Goal: Entertainment & Leisure: Browse casually

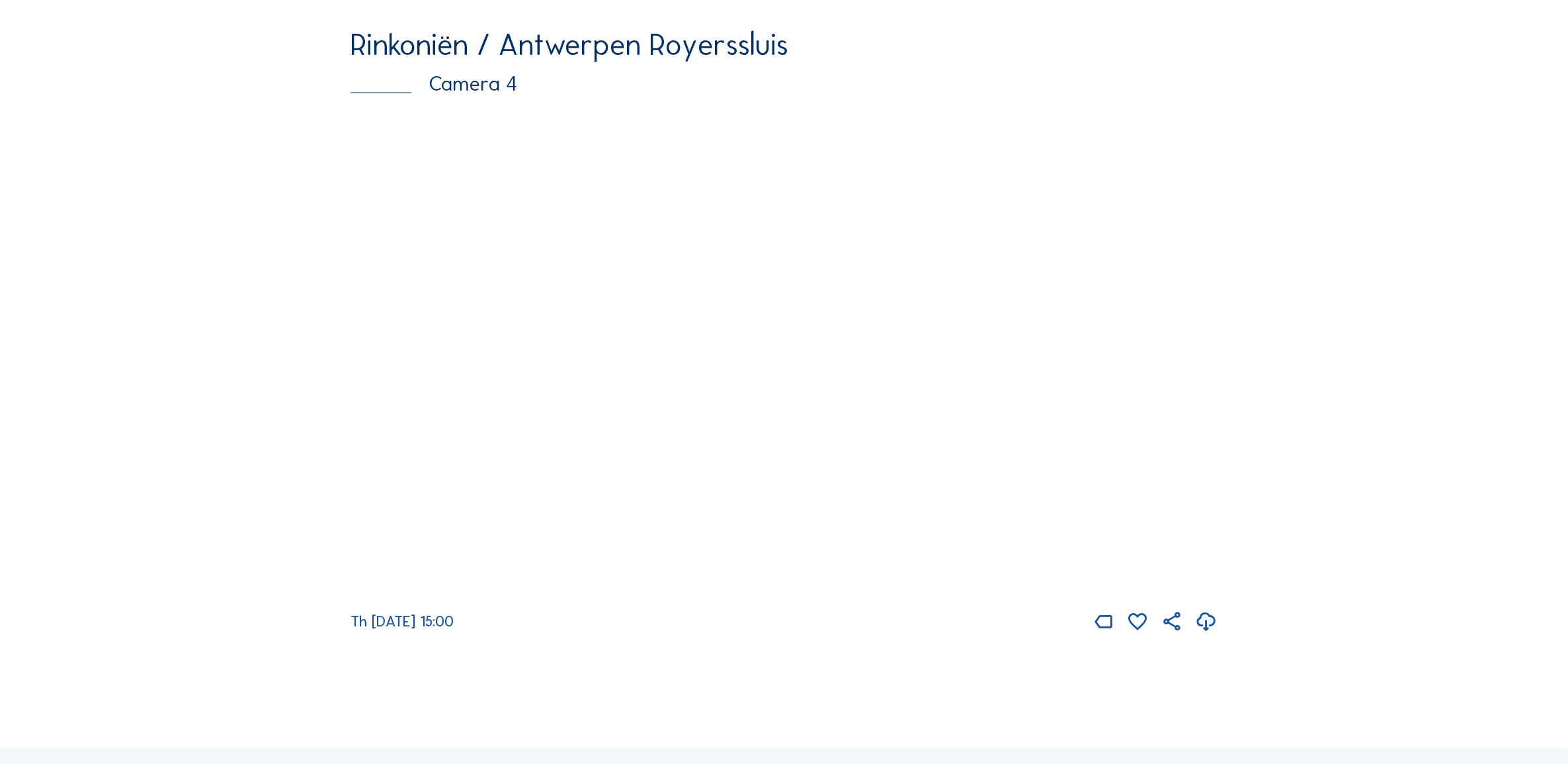
scroll to position [2785, 0]
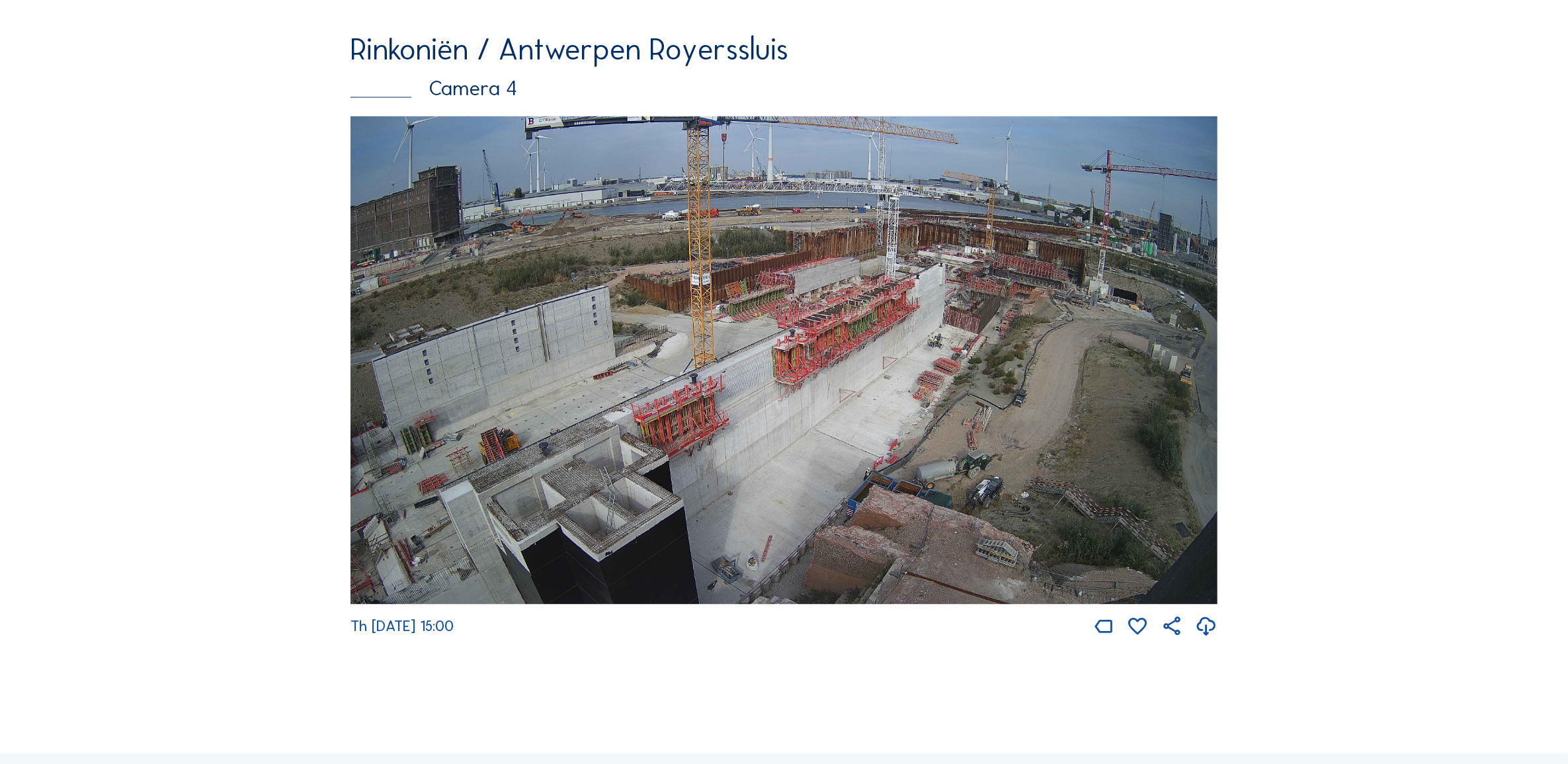
click at [961, 331] on img at bounding box center [784, 360] width 867 height 488
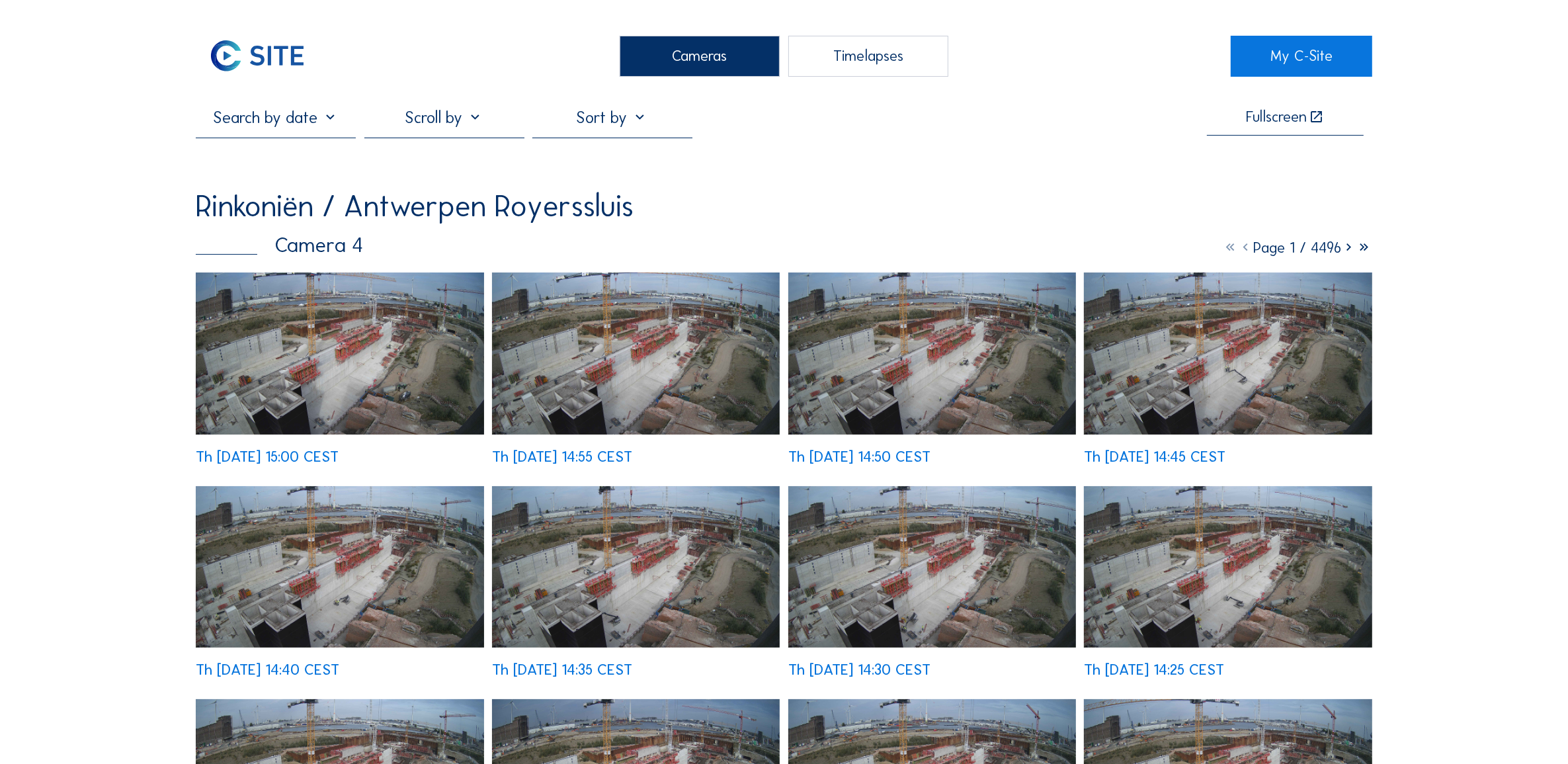
click at [303, 349] on img at bounding box center [340, 354] width 288 height 162
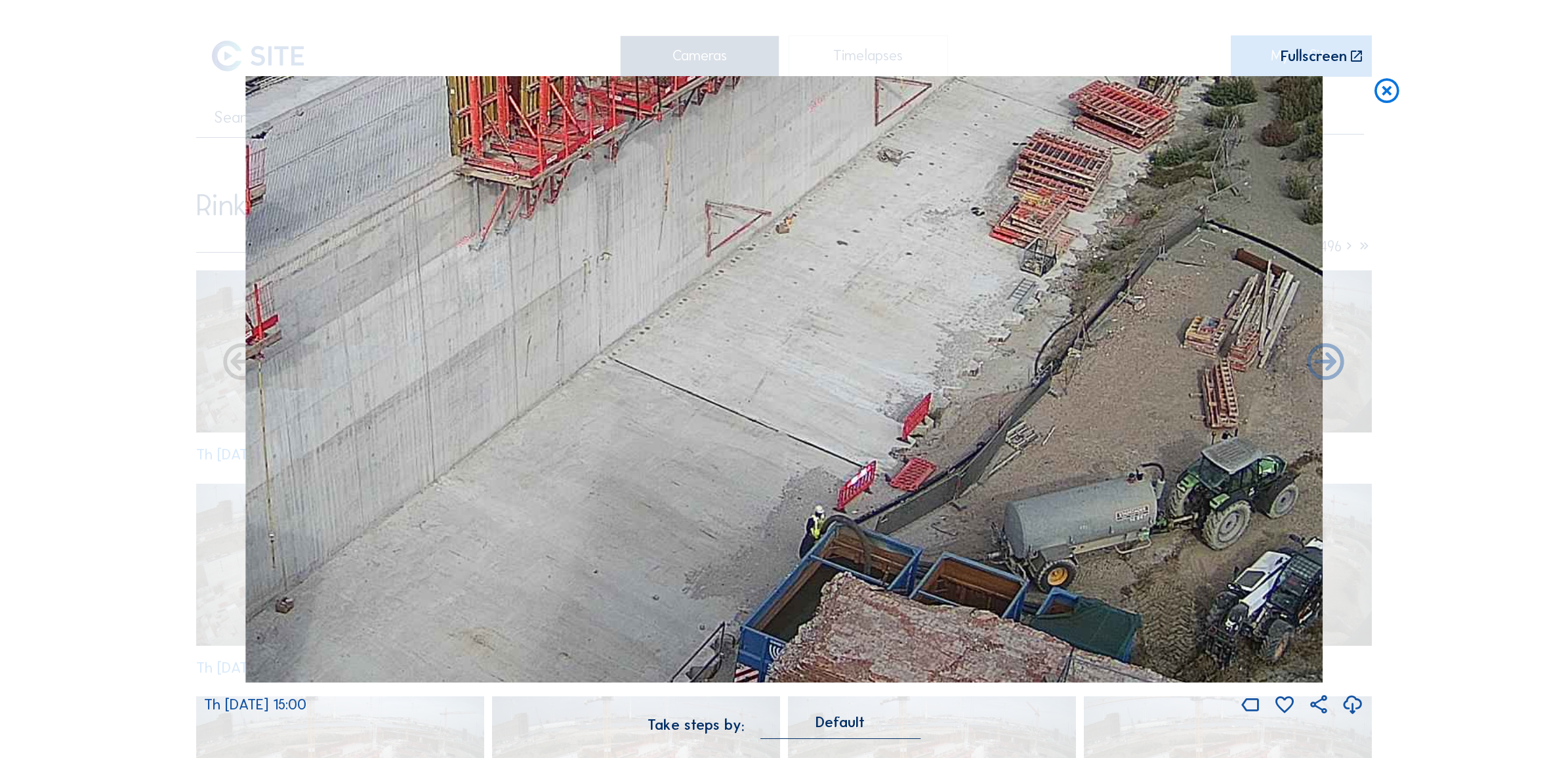
drag, startPoint x: 694, startPoint y: 530, endPoint x: 916, endPoint y: 123, distance: 463.6
click at [916, 123] on img at bounding box center [784, 379] width 1078 height 607
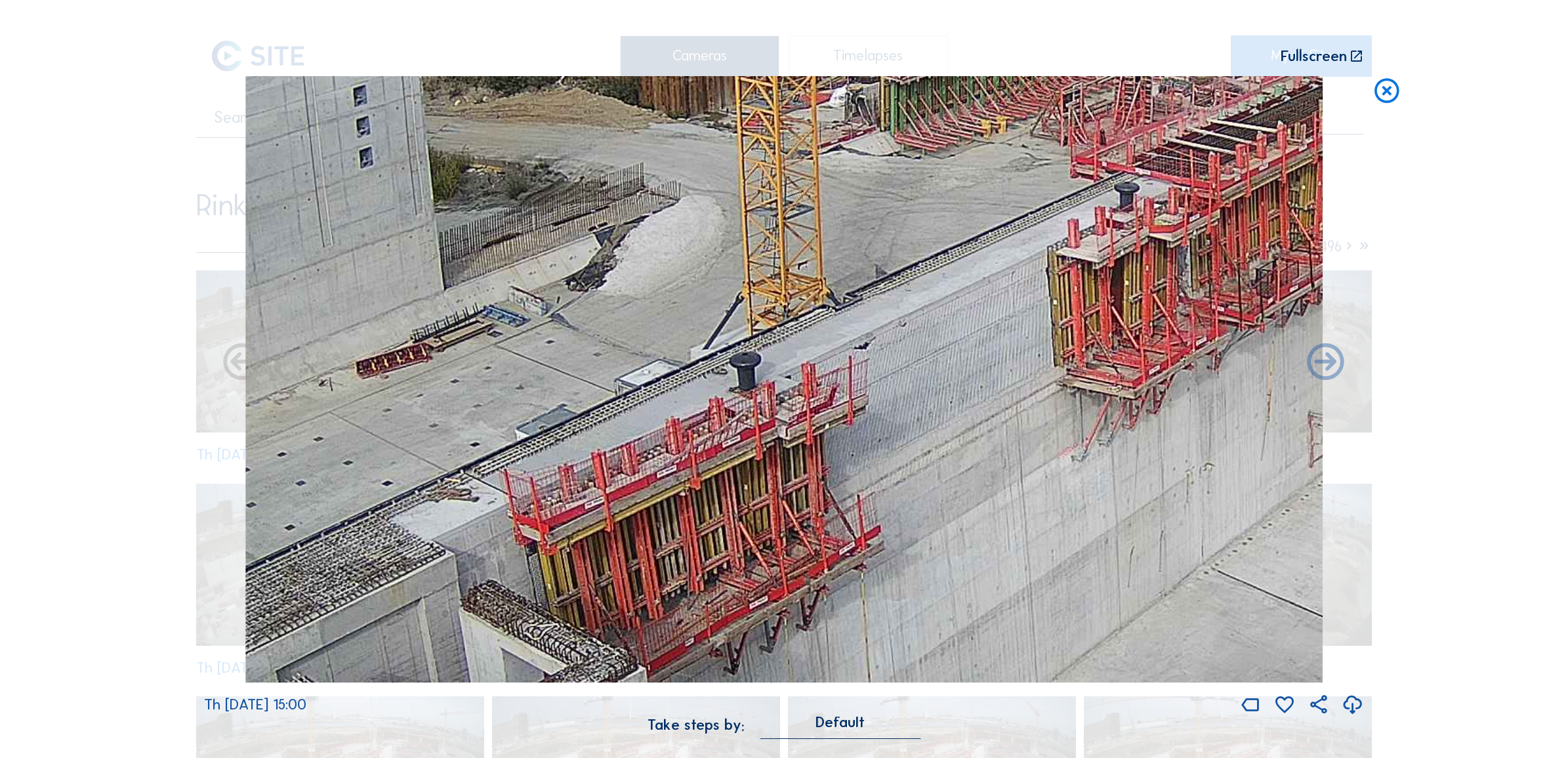
drag, startPoint x: 484, startPoint y: 543, endPoint x: 1178, endPoint y: 683, distance: 708.0
click at [1183, 686] on div "Th [DATE] 15:00" at bounding box center [784, 396] width 1160 height 640
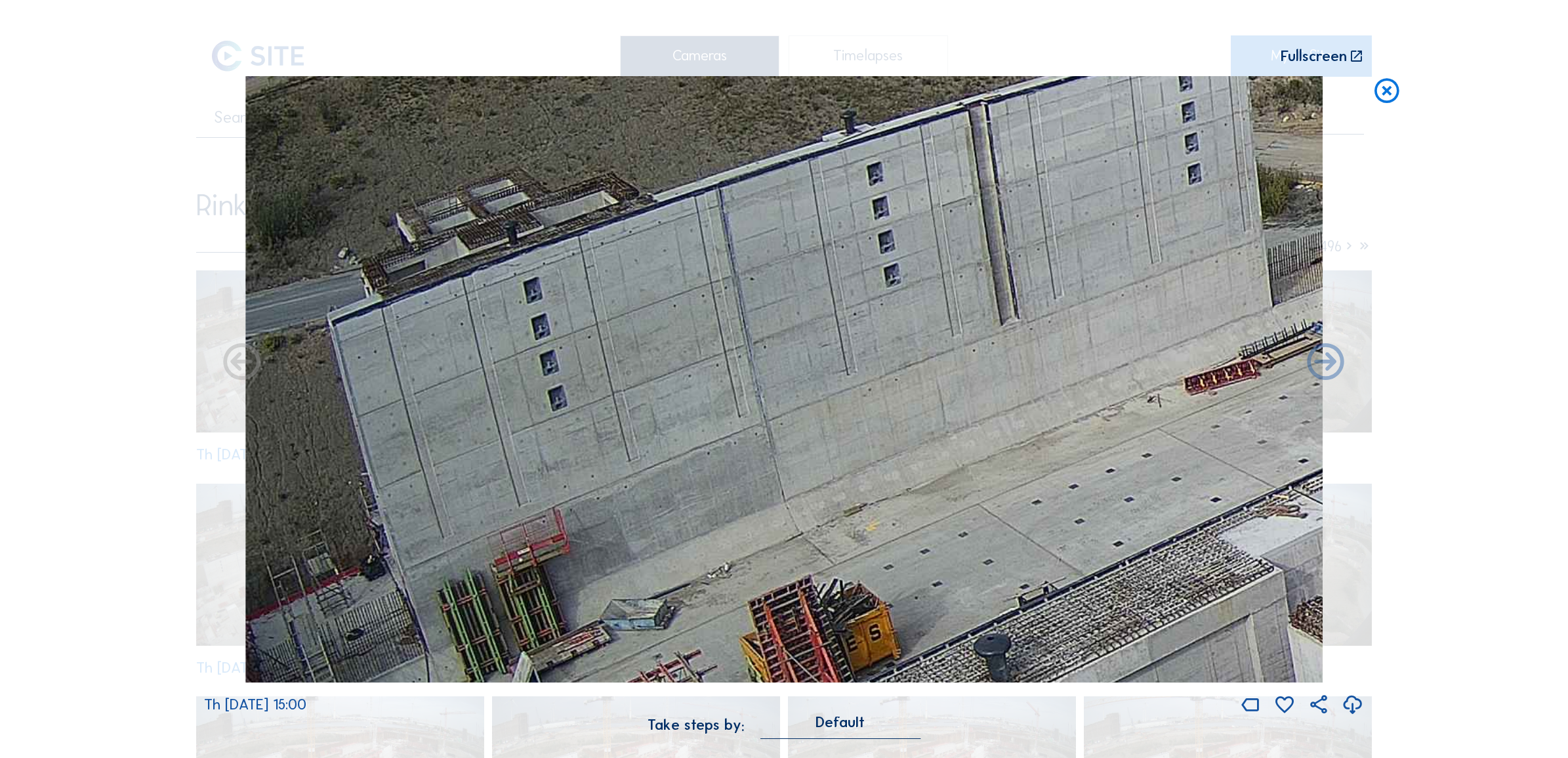
drag, startPoint x: 624, startPoint y: 540, endPoint x: 1415, endPoint y: 620, distance: 795.0
click at [1415, 620] on div "Scroll to travel through time | Press 'Alt' Button + Scroll to Zoom | Click and…" at bounding box center [784, 379] width 1568 height 758
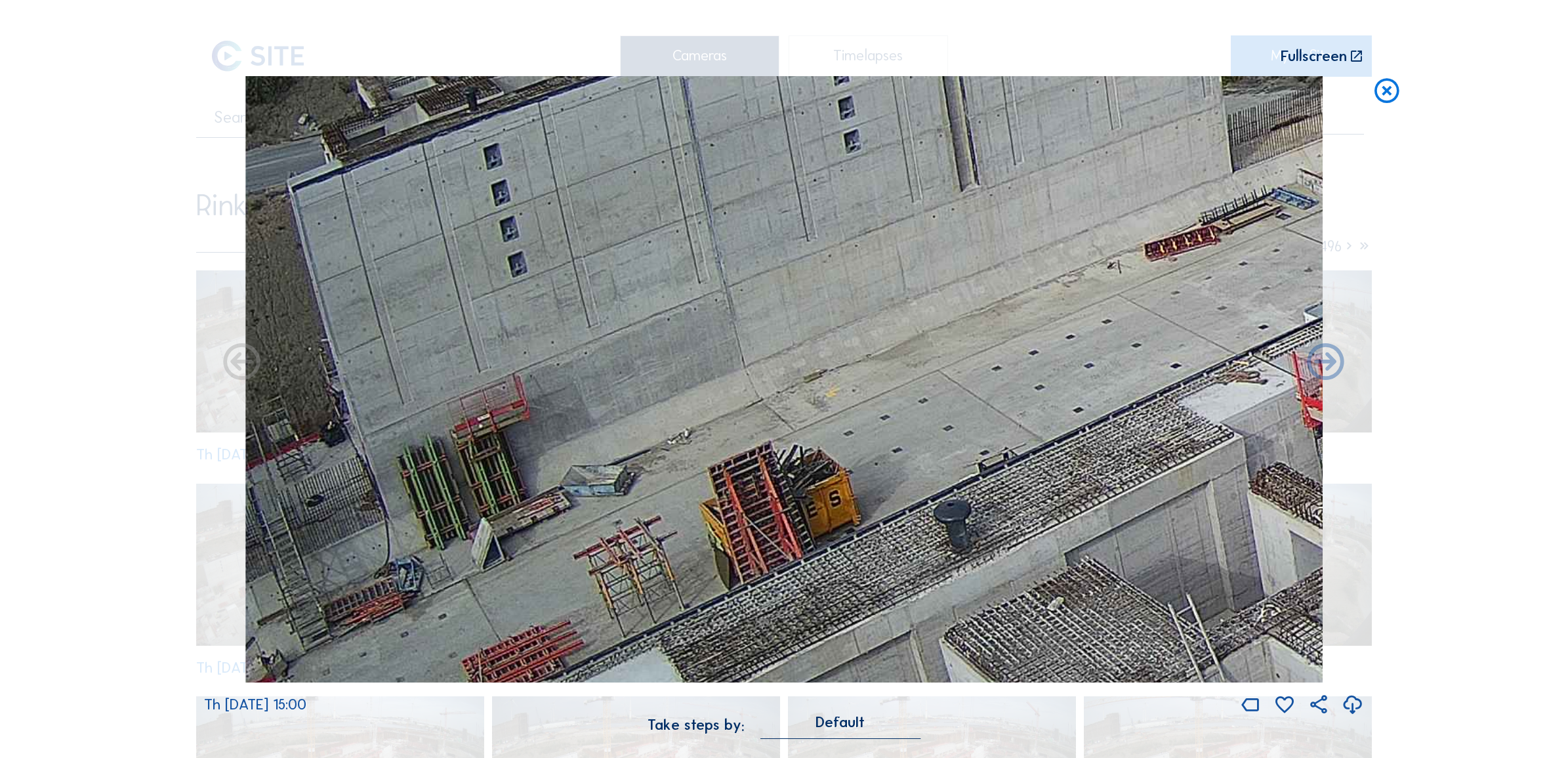
drag, startPoint x: 901, startPoint y: 522, endPoint x: 873, endPoint y: 421, distance: 104.8
click at [873, 421] on img at bounding box center [784, 379] width 1078 height 607
click at [1382, 89] on icon at bounding box center [1386, 91] width 29 height 30
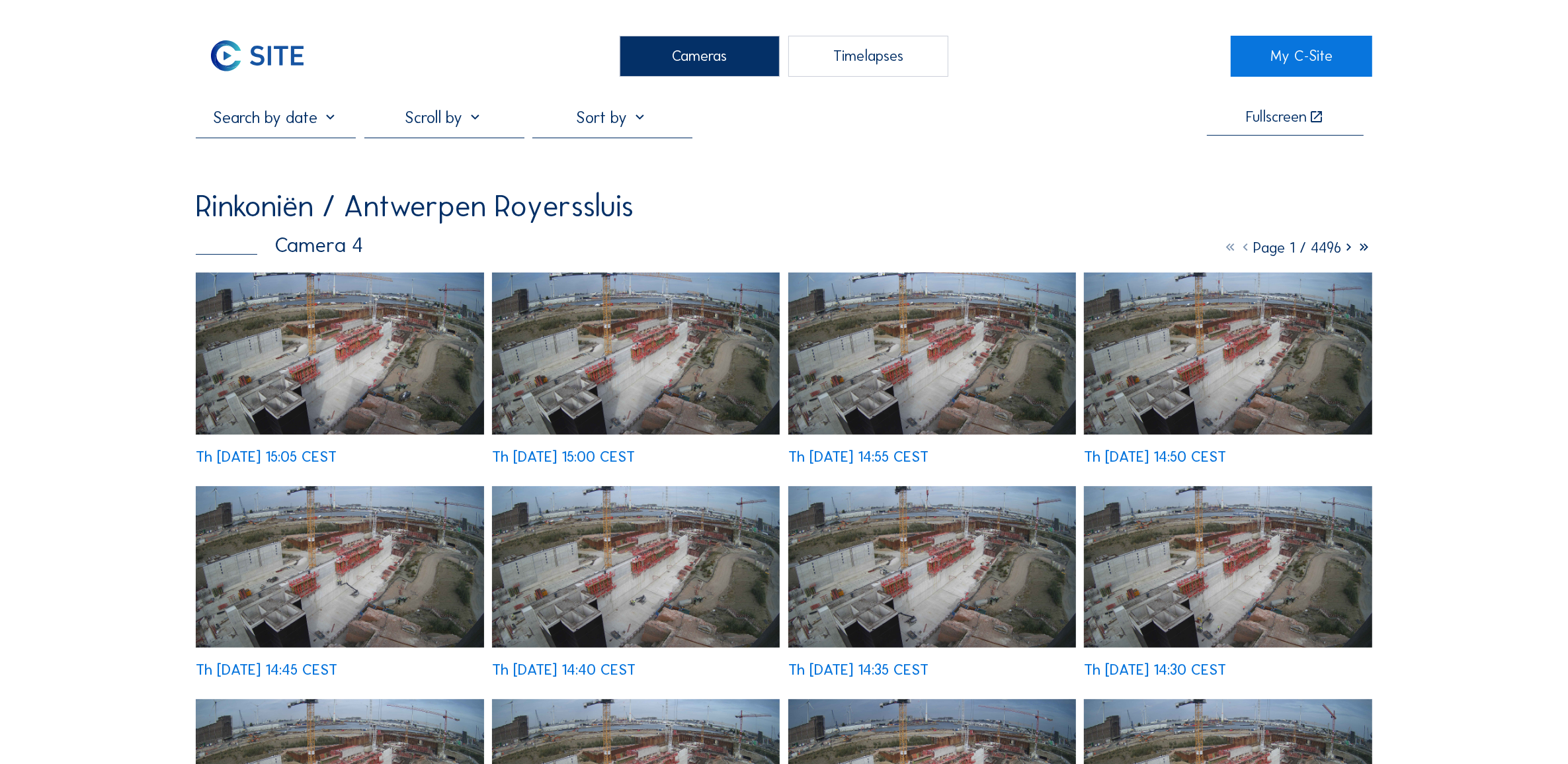
click at [699, 41] on div "Cameras" at bounding box center [699, 56] width 160 height 41
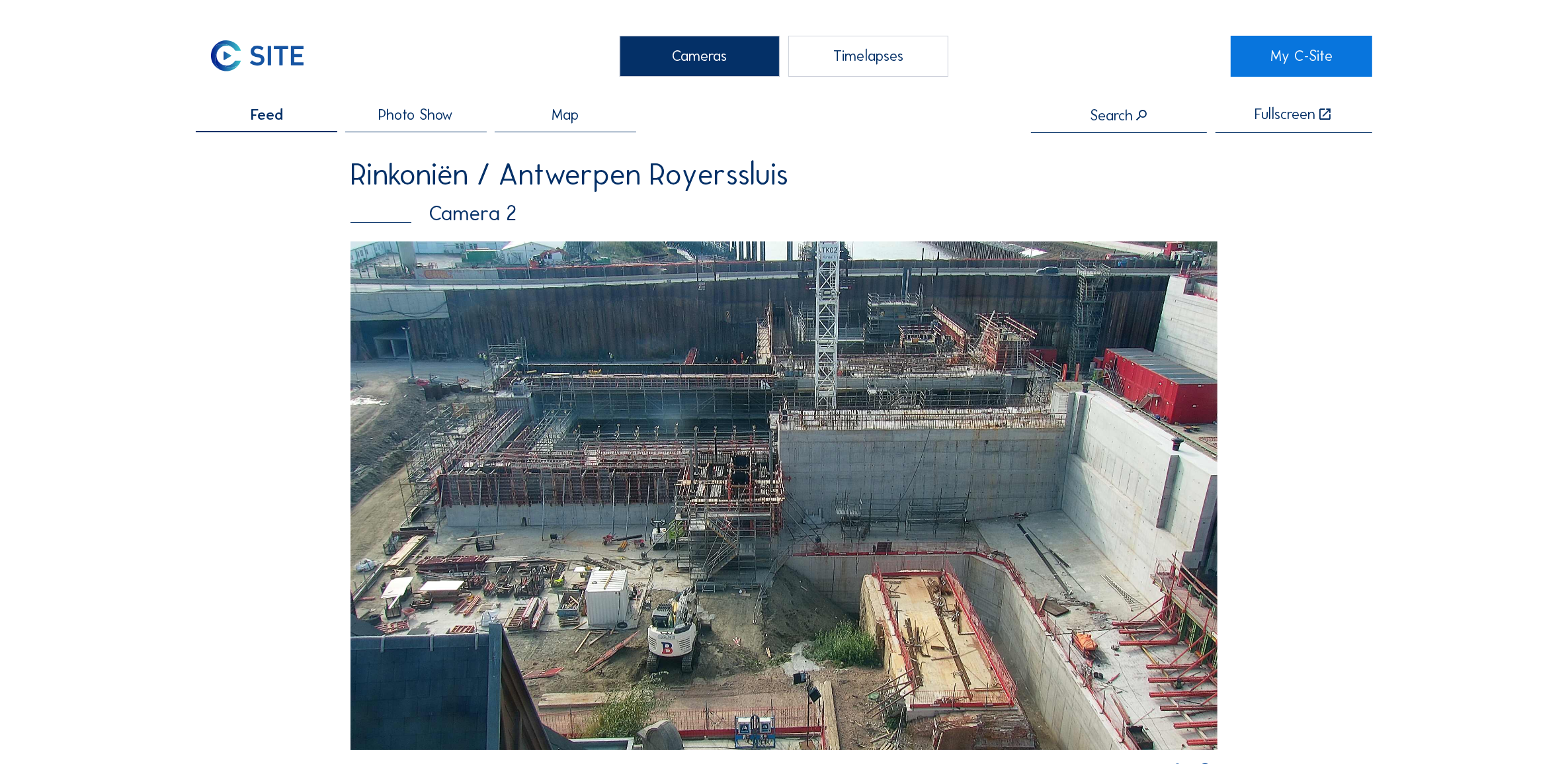
click at [501, 495] on img at bounding box center [784, 496] width 867 height 509
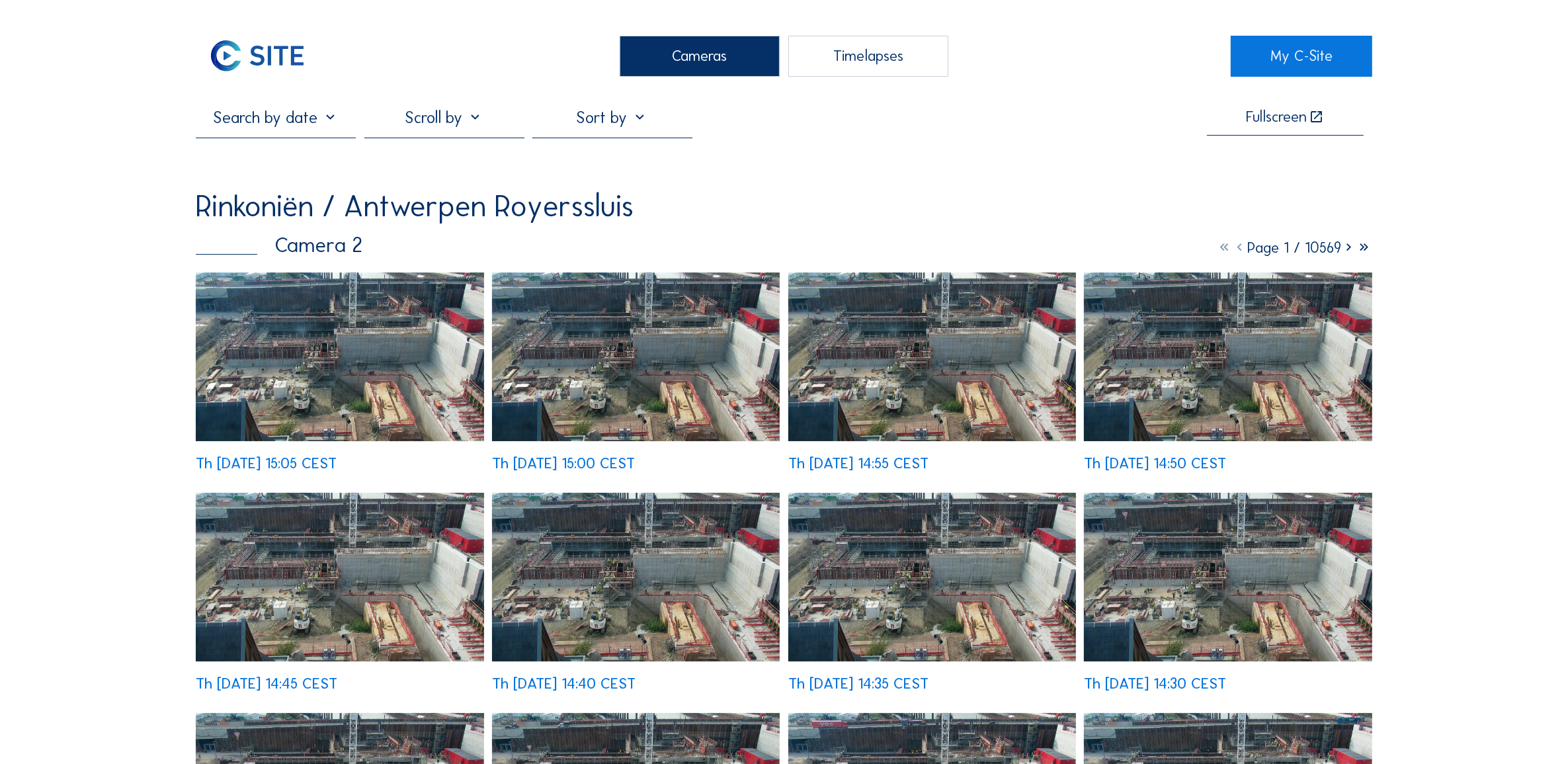
click at [339, 372] on img at bounding box center [340, 357] width 288 height 169
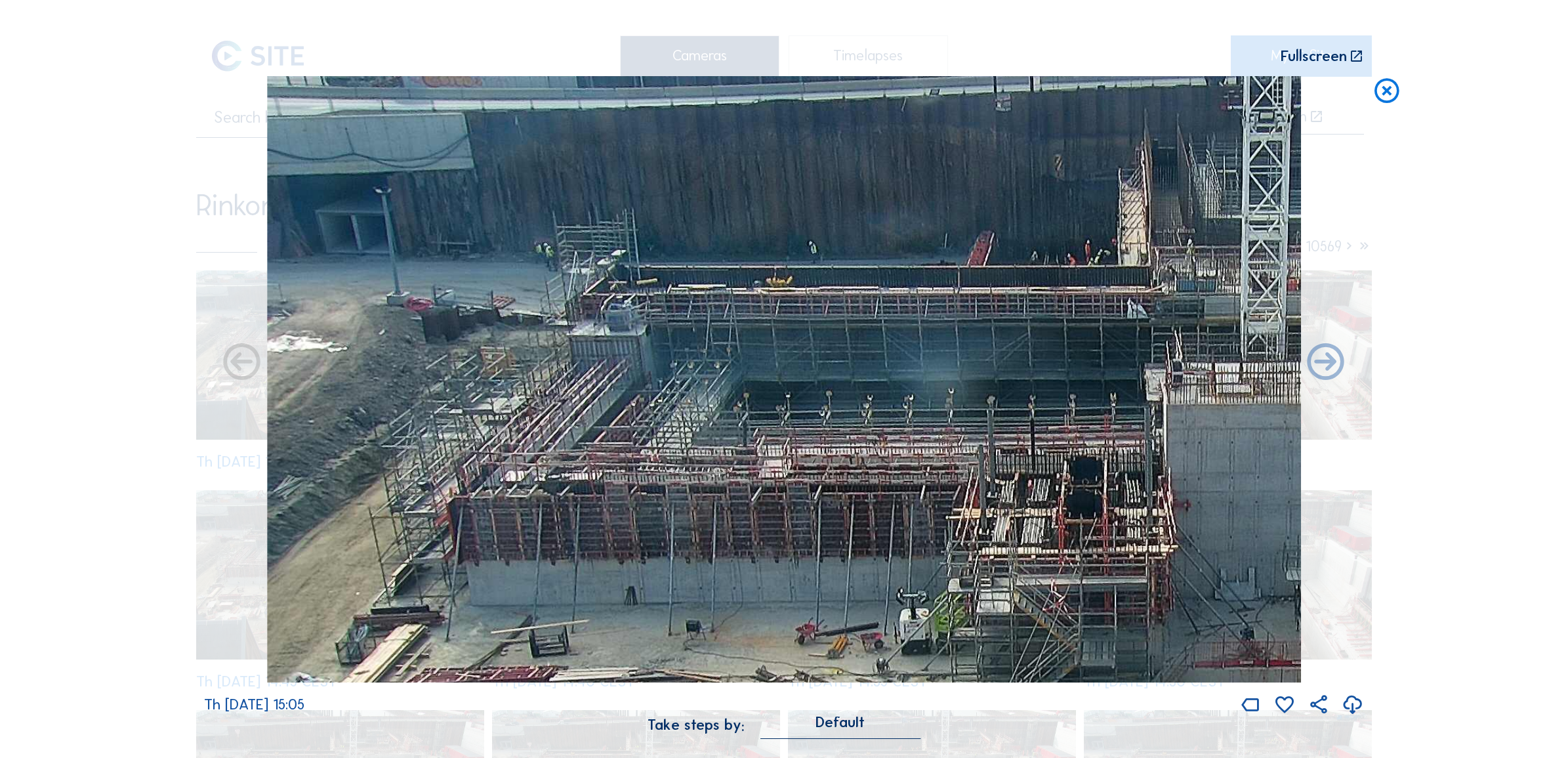
drag, startPoint x: 515, startPoint y: 253, endPoint x: 948, endPoint y: 429, distance: 467.4
click at [948, 429] on img at bounding box center [784, 379] width 1034 height 607
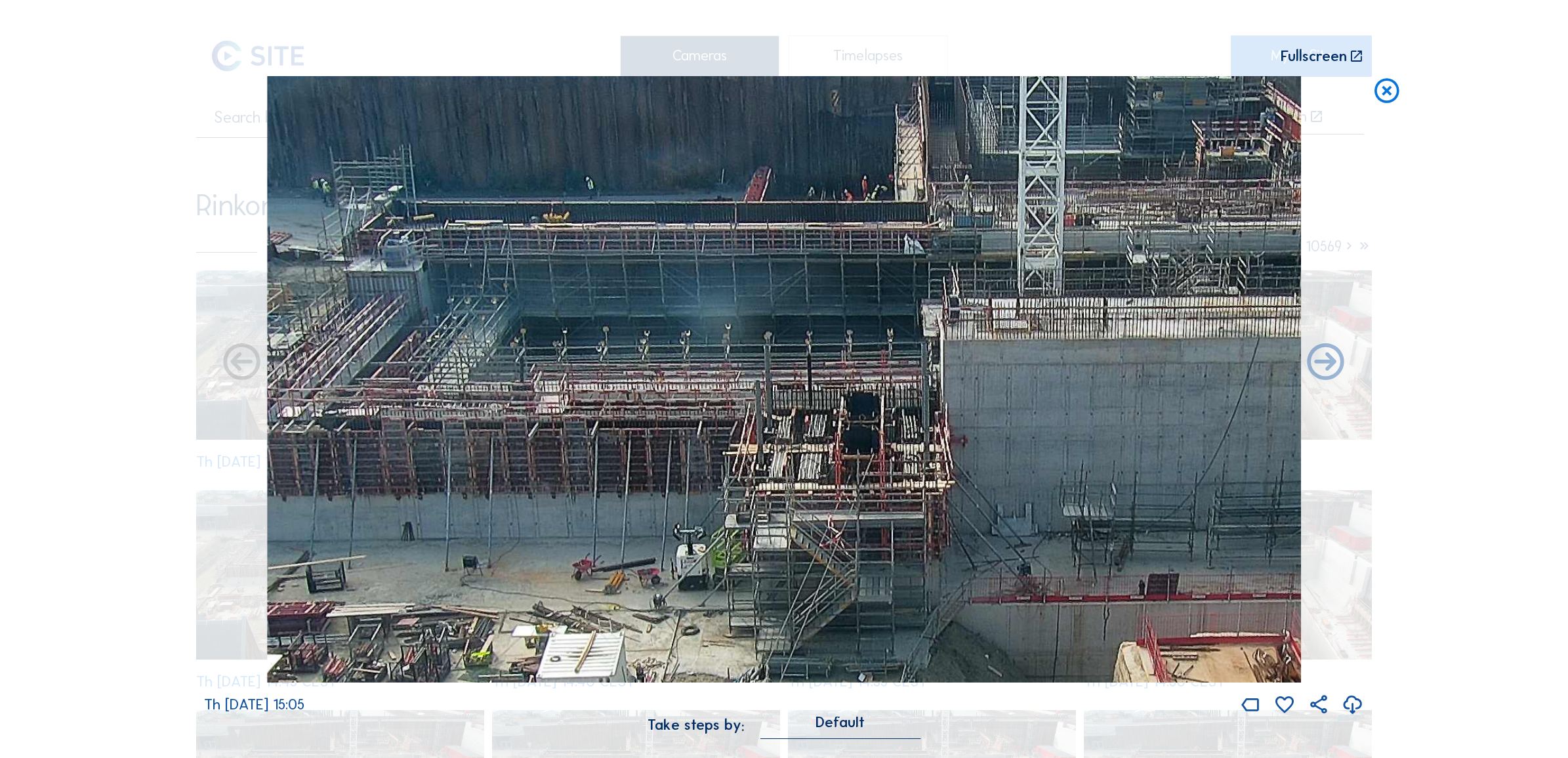
drag, startPoint x: 1183, startPoint y: 429, endPoint x: 959, endPoint y: 364, distance: 233.2
click at [959, 364] on img at bounding box center [784, 379] width 1034 height 607
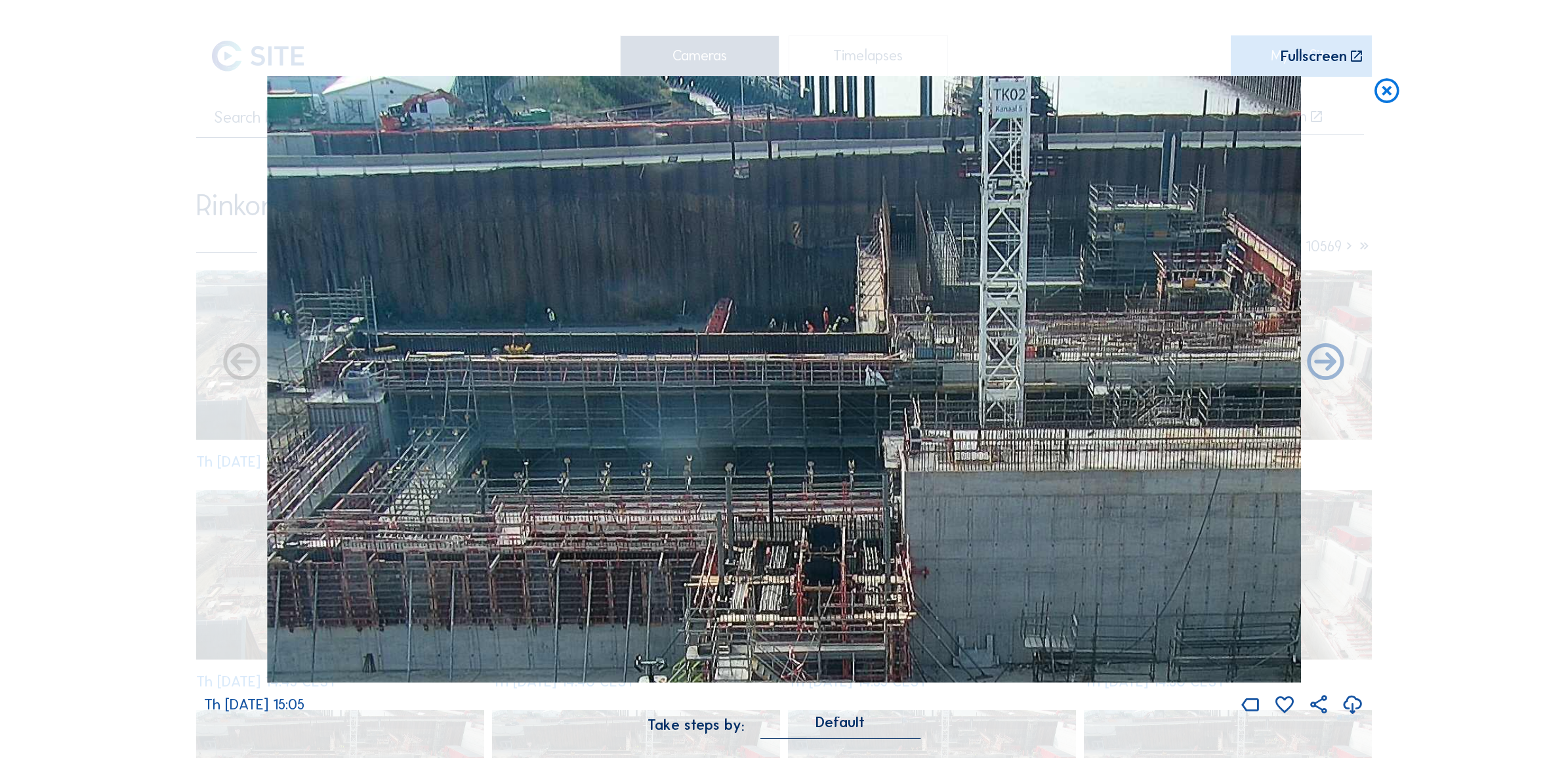
drag, startPoint x: 380, startPoint y: 449, endPoint x: 393, endPoint y: 643, distance: 194.4
click at [393, 643] on img at bounding box center [784, 379] width 1034 height 607
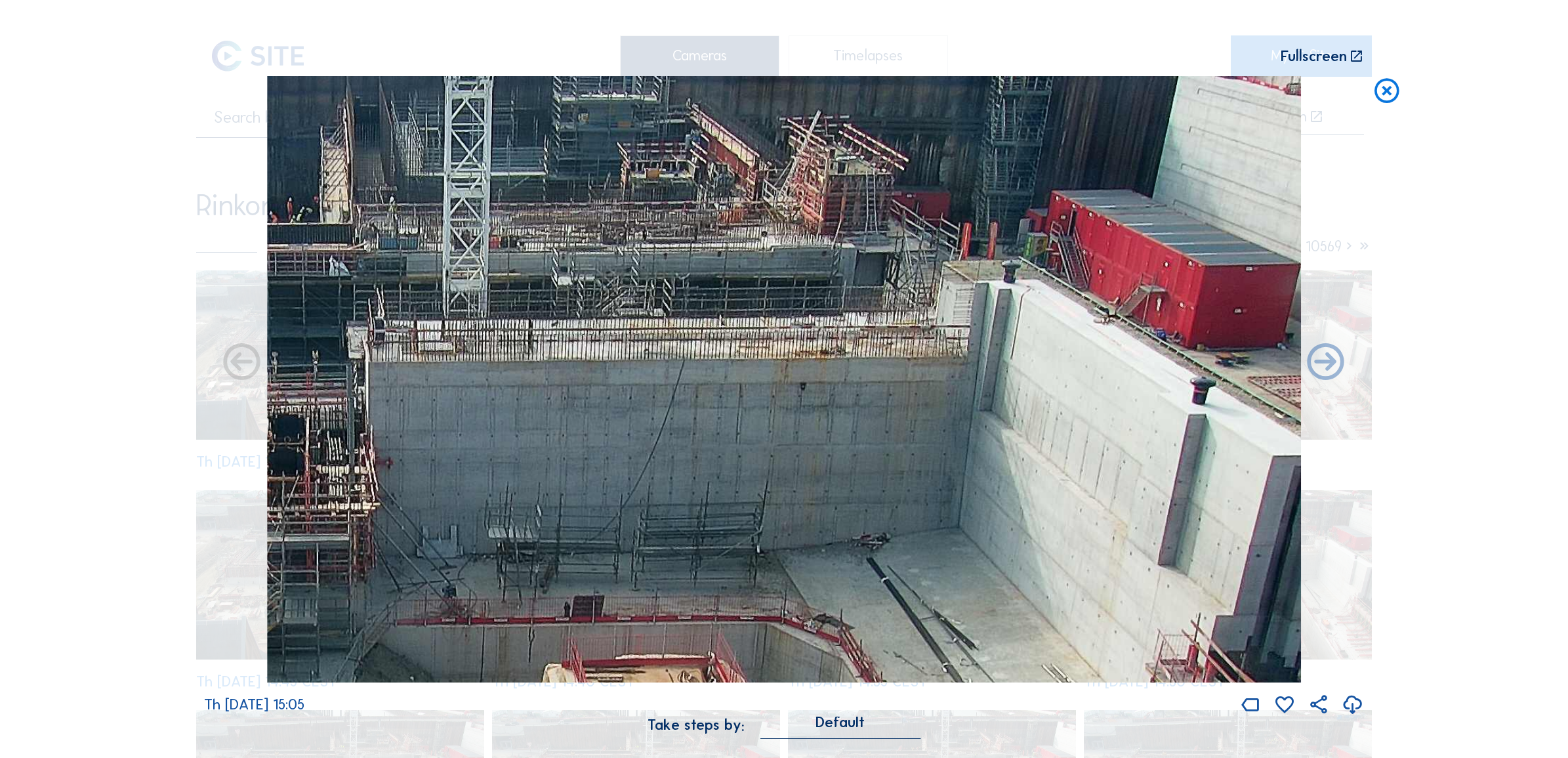
drag, startPoint x: 909, startPoint y: 324, endPoint x: -68, endPoint y: 261, distance: 979.0
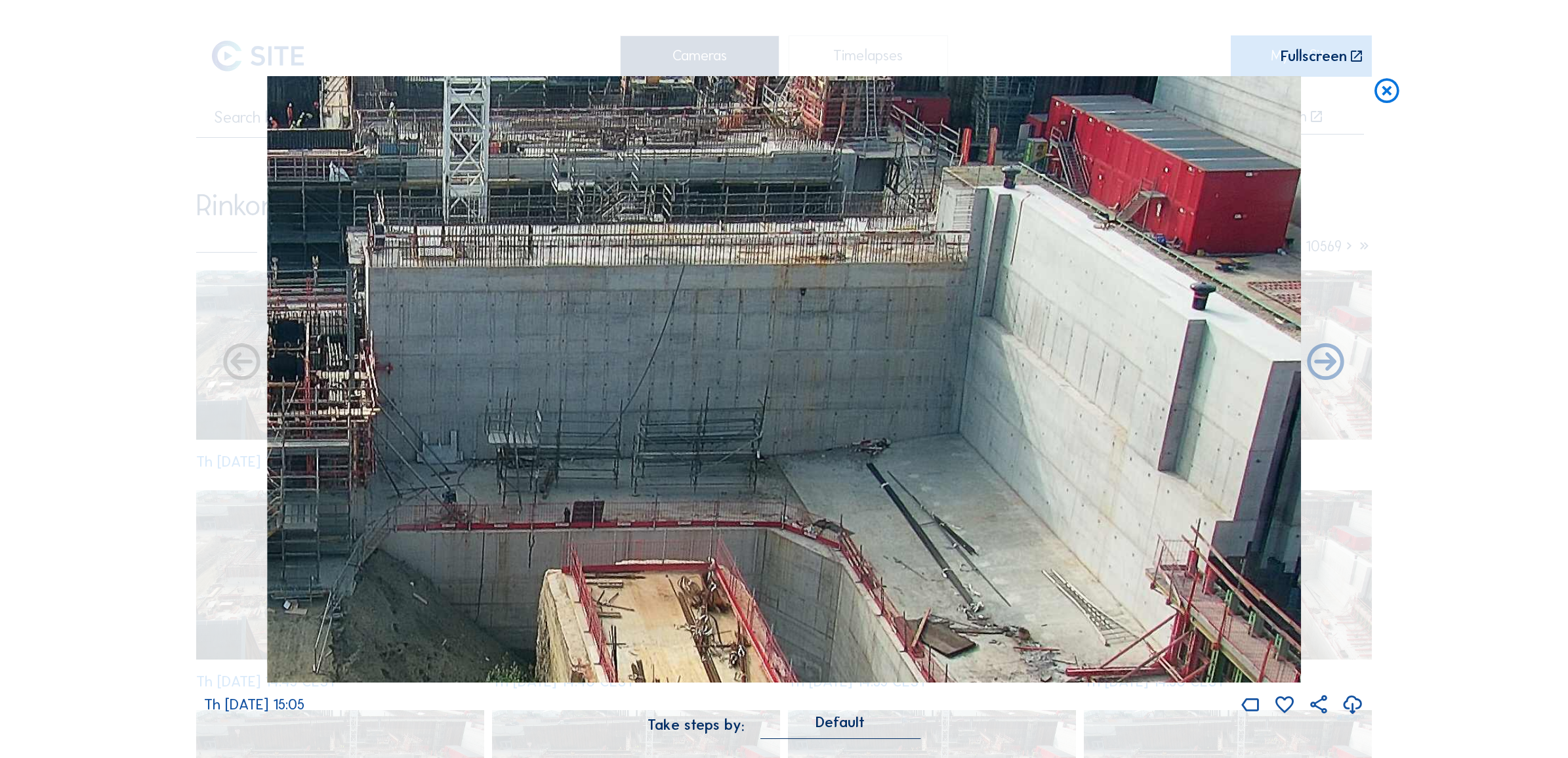
drag, startPoint x: 1054, startPoint y: 494, endPoint x: 479, endPoint y: 393, distance: 583.8
click at [479, 393] on img at bounding box center [784, 379] width 1034 height 607
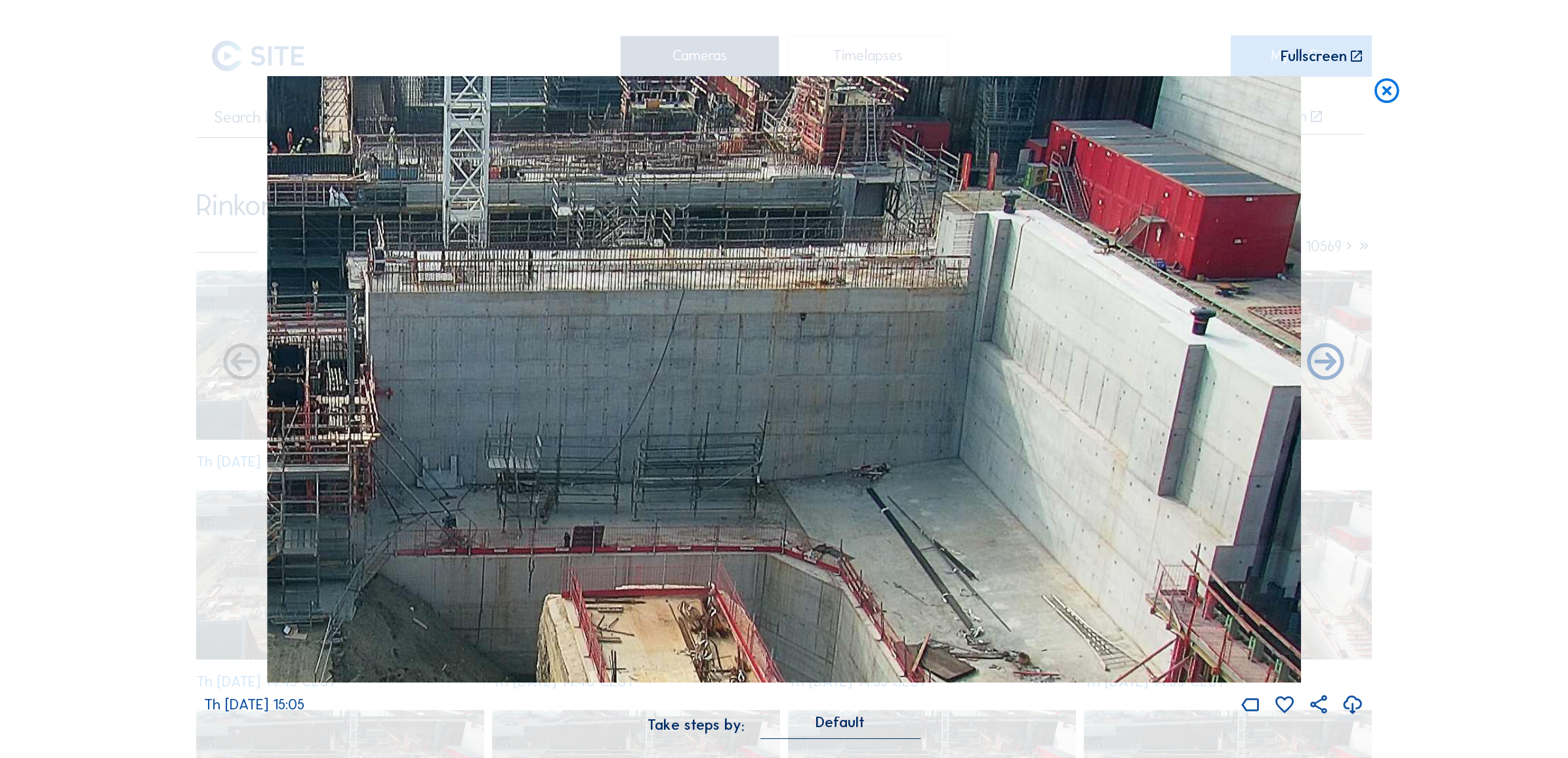
drag, startPoint x: 1146, startPoint y: 487, endPoint x: 702, endPoint y: 525, distance: 445.6
click at [702, 525] on img at bounding box center [784, 379] width 1034 height 607
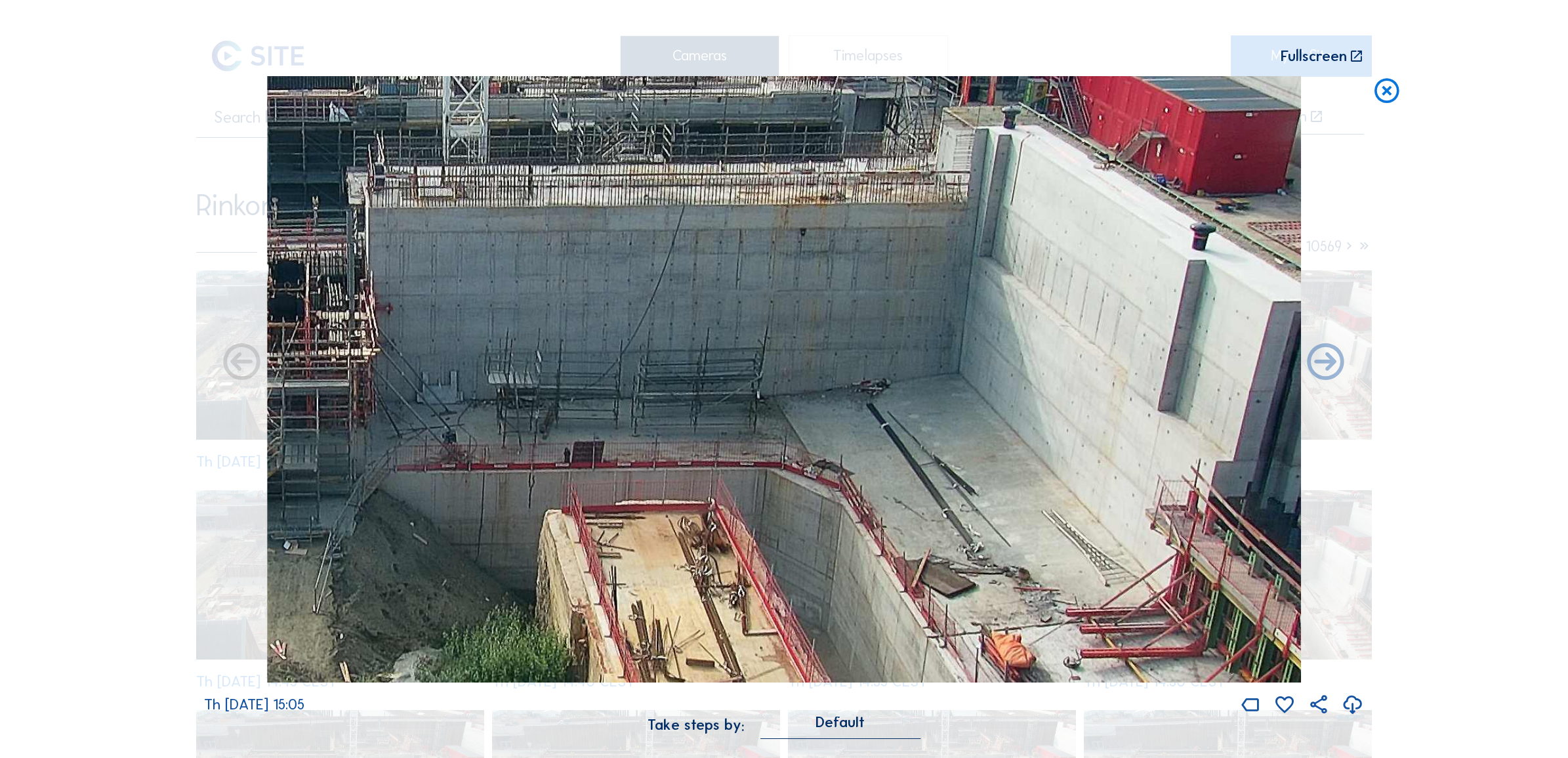
drag, startPoint x: 1217, startPoint y: 389, endPoint x: 731, endPoint y: 299, distance: 494.3
click at [733, 302] on img at bounding box center [784, 379] width 1034 height 607
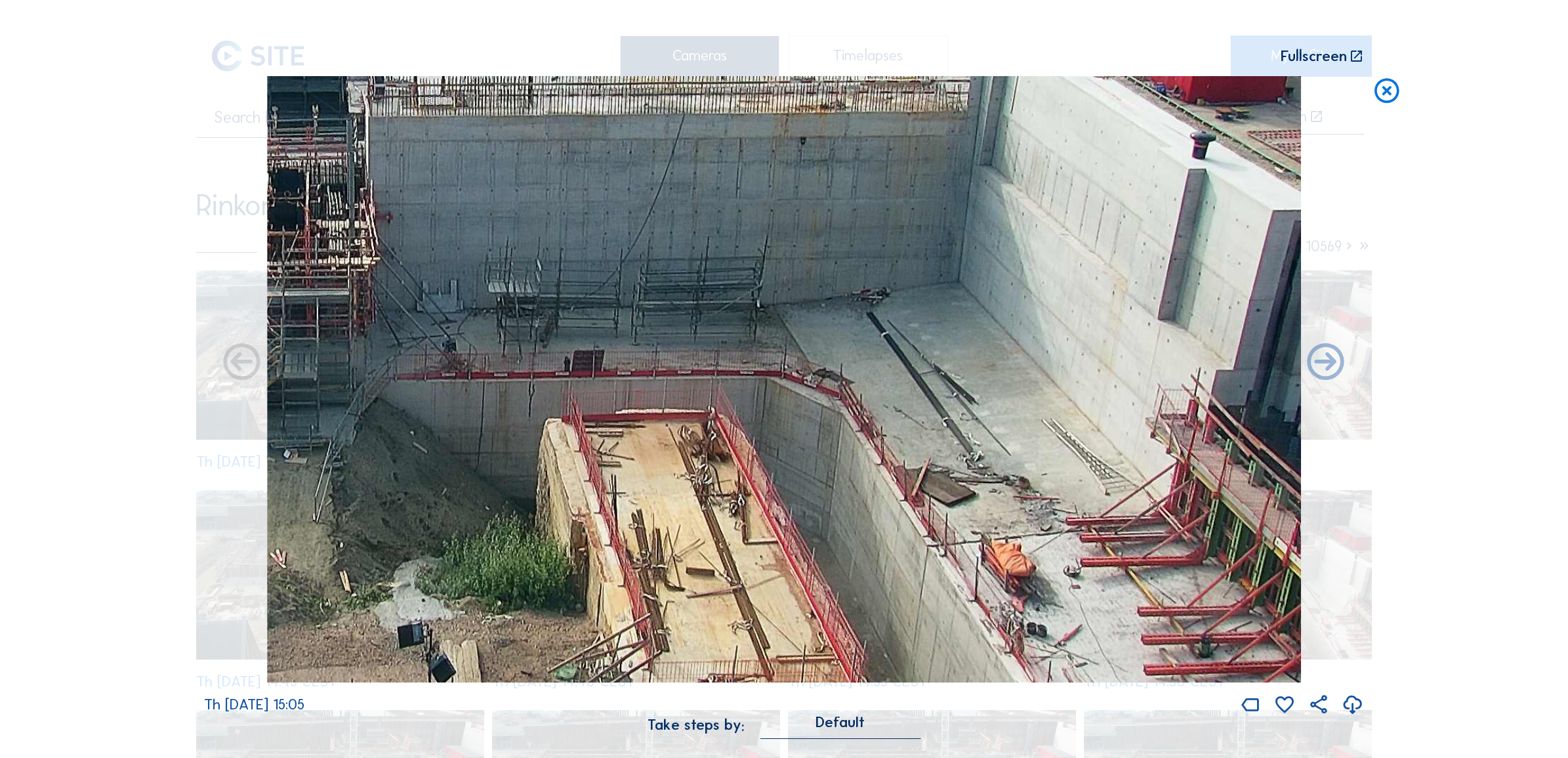
drag, startPoint x: 954, startPoint y: 507, endPoint x: 775, endPoint y: 421, distance: 198.6
click at [775, 421] on img at bounding box center [784, 379] width 1034 height 607
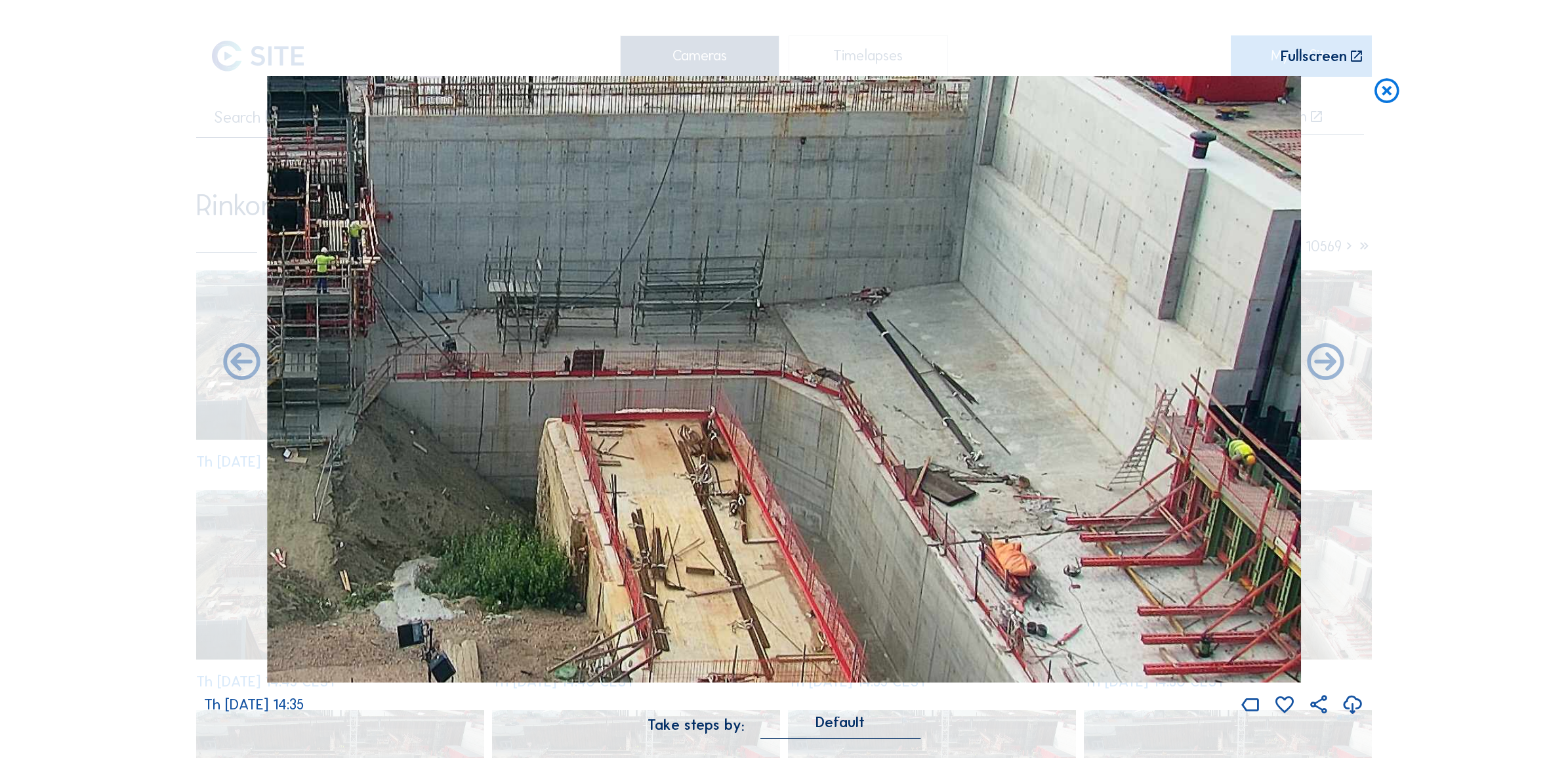
click at [1384, 94] on icon at bounding box center [1386, 91] width 29 height 30
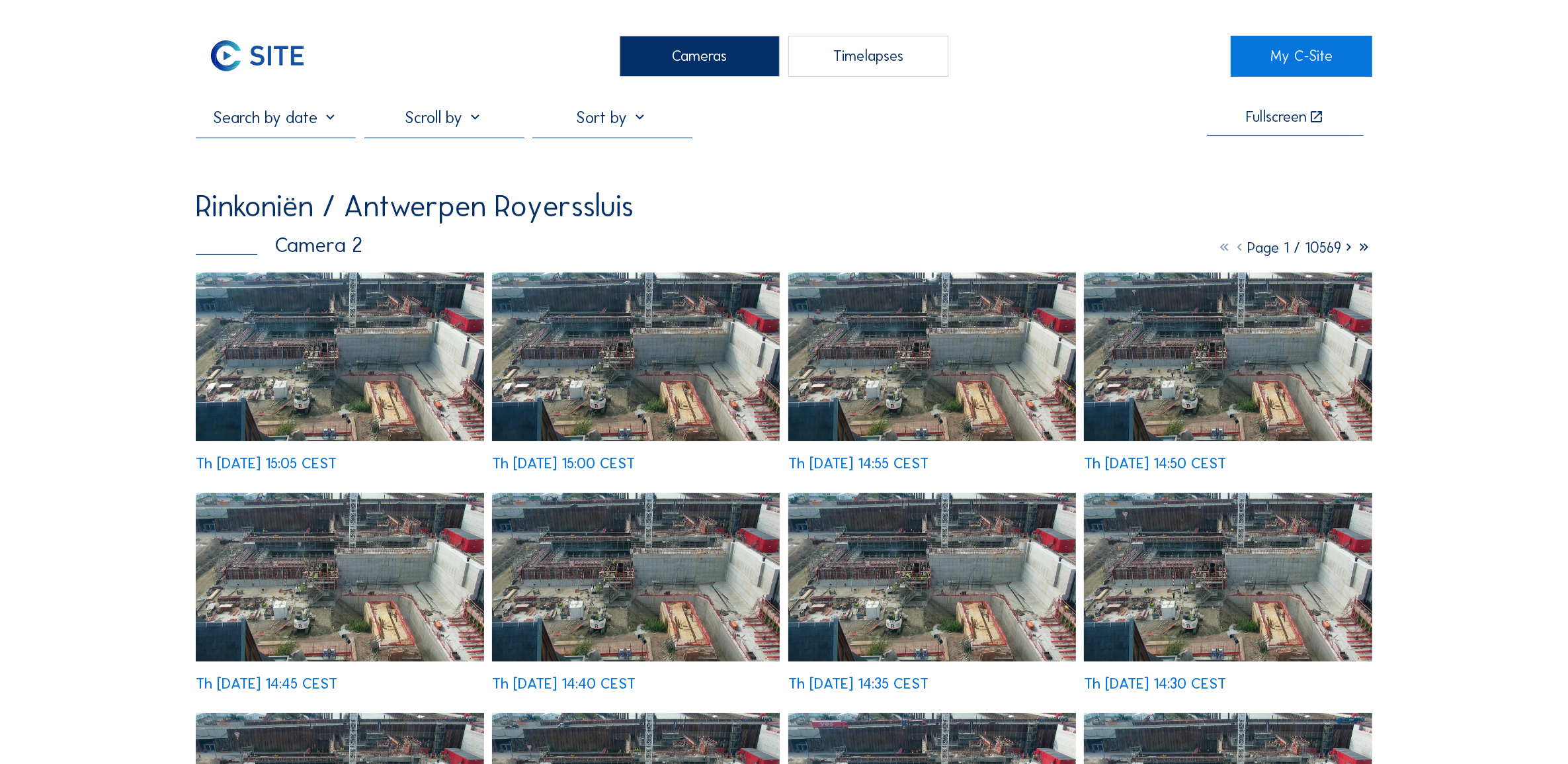
click at [660, 47] on div "Cameras" at bounding box center [699, 56] width 160 height 41
